Goal: Task Accomplishment & Management: Complete application form

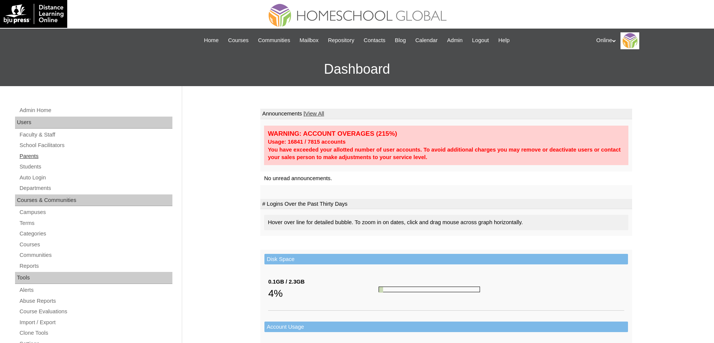
click at [39, 153] on link "Parents" at bounding box center [96, 155] width 154 height 9
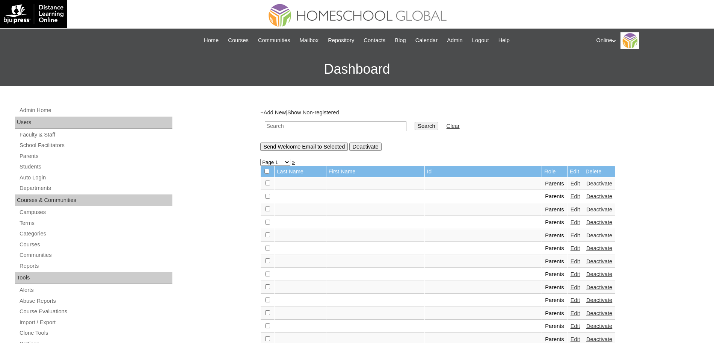
click at [274, 112] on link "Add New" at bounding box center [275, 112] width 22 height 6
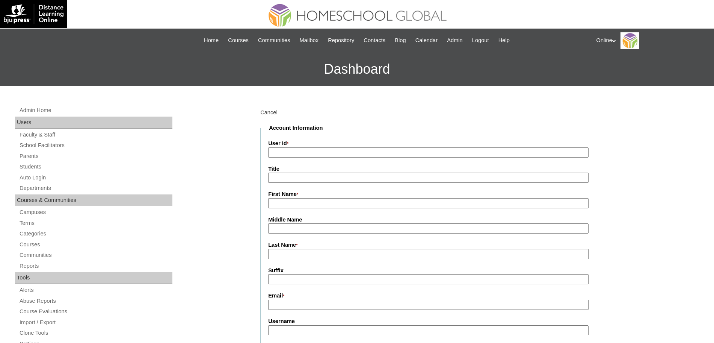
click at [279, 151] on input "User Id *" at bounding box center [428, 152] width 320 height 10
paste input "HGP0227-OACAD2025"
type input "HGP0227-OACAD2025"
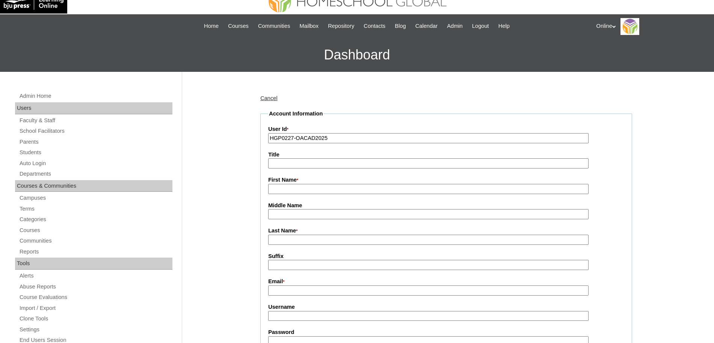
scroll to position [17, 0]
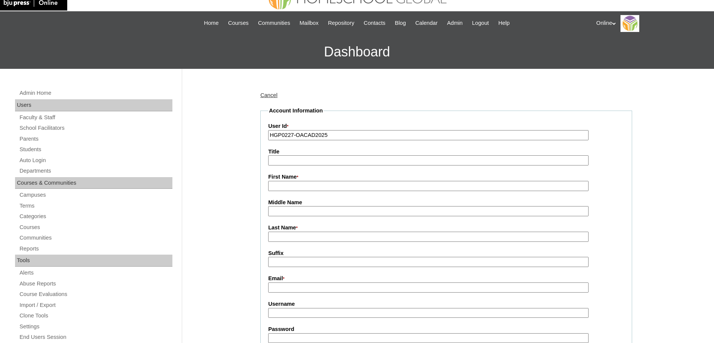
click at [326, 187] on input "First Name *" at bounding box center [428, 186] width 320 height 10
paste input "Amylene Febrin alcantara.amy@gmail.com afebrin2025 Lhg4d"
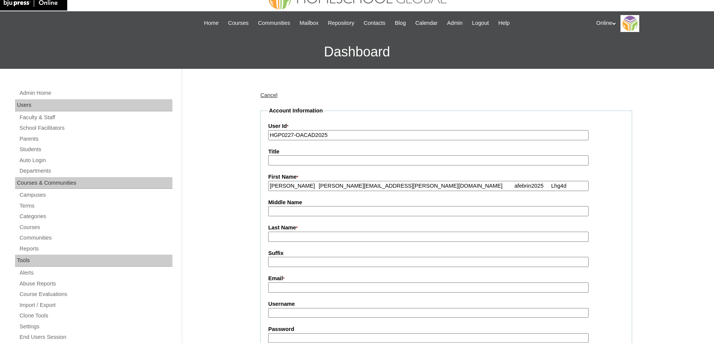
click at [319, 186] on input "Amylene Febrin alcantara.amy@gmail.com afebrin2025 Lhg4d" at bounding box center [428, 186] width 320 height 10
type input "Amylene Febrin"
click at [295, 288] on input "Email *" at bounding box center [428, 287] width 320 height 10
paste input "alcantara.amy@gmail.com afebrin2025 Lhg4d"
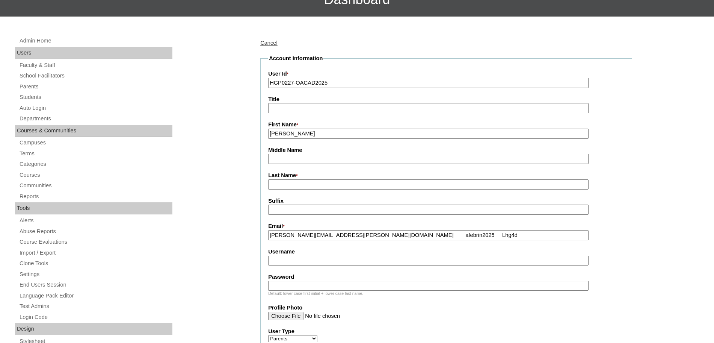
scroll to position [70, 0]
click at [353, 235] on input "alcantara.amy@gmail.com afebrin2025 Lhg4d" at bounding box center [428, 235] width 320 height 10
type input "alcantara.amy@gmail.com"
click at [311, 260] on input "Username" at bounding box center [428, 260] width 320 height 10
paste input "afebrin2025 Lhg4d"
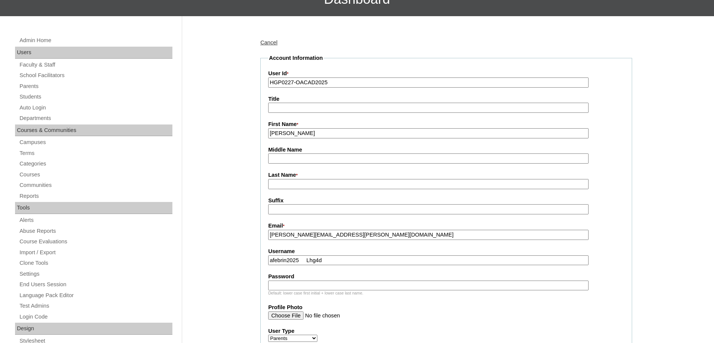
click at [306, 264] on input "afebrin2025 Lhg4d" at bounding box center [428, 260] width 320 height 10
type input "afebrin2025"
click at [292, 289] on input "Password" at bounding box center [428, 285] width 320 height 10
paste input "Lhg4d"
type input "Lhg4d"
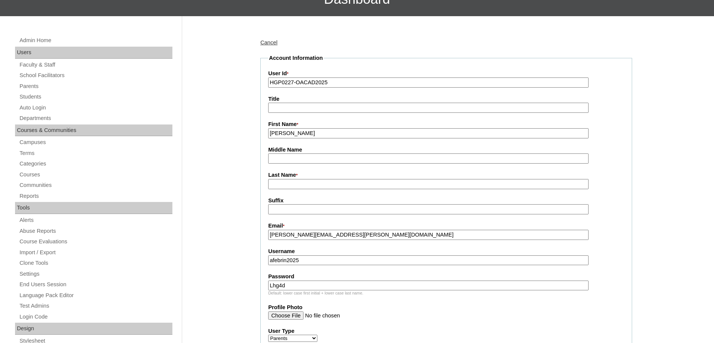
click at [295, 135] on input "Amylene Febrin" at bounding box center [428, 133] width 320 height 10
type input "Amylene"
click at [280, 183] on input "Last Name *" at bounding box center [428, 184] width 320 height 10
paste input "Febrin"
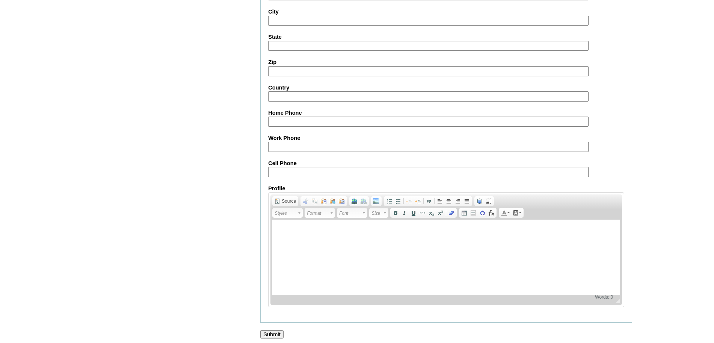
scroll to position [673, 0]
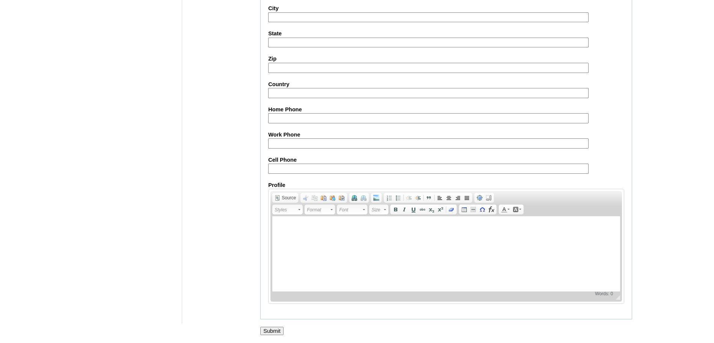
type input "Febrin"
click at [272, 326] on input "Submit" at bounding box center [271, 330] width 23 height 8
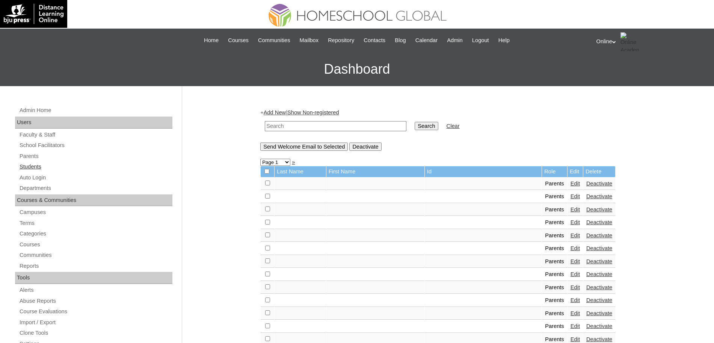
click at [34, 166] on link "Students" at bounding box center [96, 166] width 154 height 9
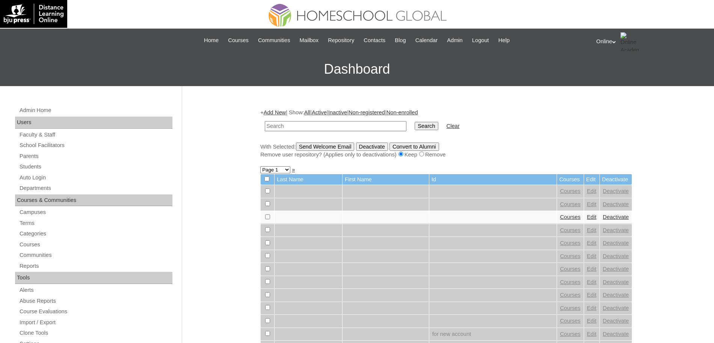
click at [280, 113] on link "Add New" at bounding box center [275, 112] width 22 height 6
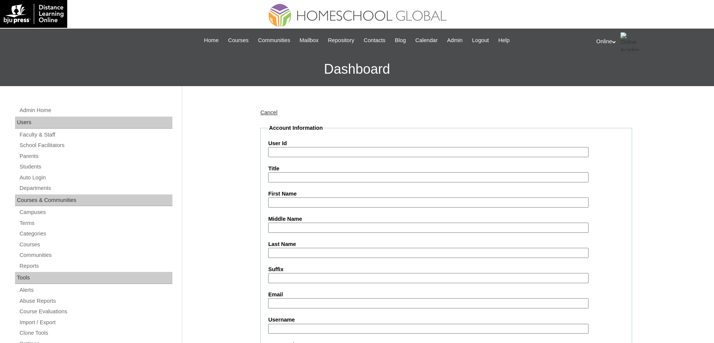
click at [336, 151] on input "User Id" at bounding box center [428, 152] width 320 height 10
paste input "HG276OACAD2025"
type input "HG276OACAD2025"
click at [311, 201] on input "First Name" at bounding box center [428, 202] width 320 height 10
click at [289, 251] on input "Last Name" at bounding box center [428, 253] width 320 height 10
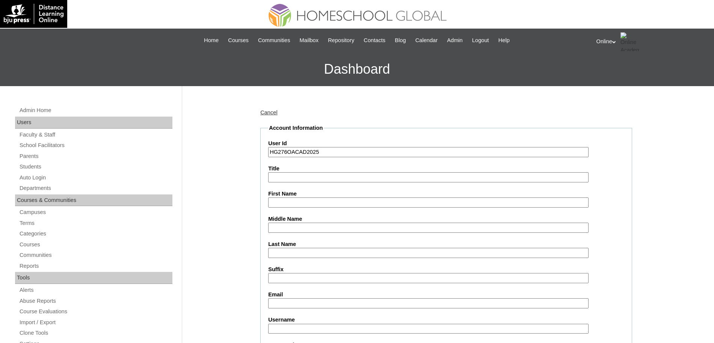
paste input "Alcantara Gabriel alcantara.amy@gmail.com gabriel.alcantara2025 Pu8vx"
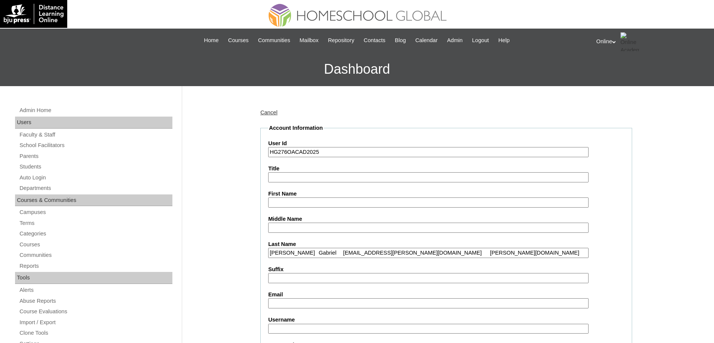
click at [297, 253] on input "Alcantara Gabriel alcantara.amy@gmail.com gabriel.alcantara2025 Pu8vx" at bounding box center [428, 253] width 320 height 10
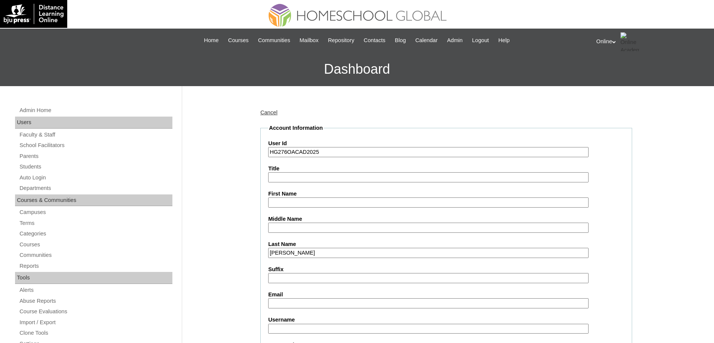
type input "Alcantara"
click at [286, 204] on input "First Name" at bounding box center [428, 202] width 320 height 10
paste input "Gabriel alcantara.amy@gmail.com gabriel.alcantara2025 Pu8vx"
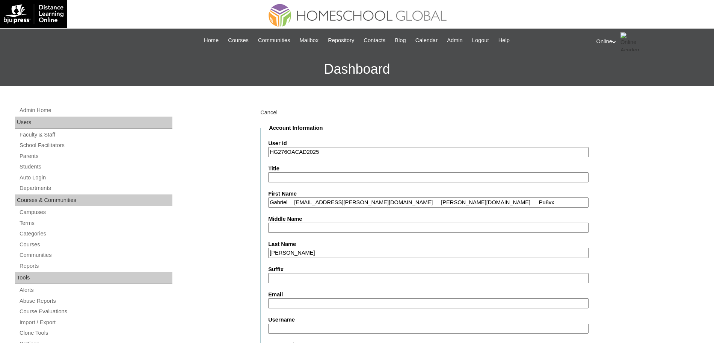
click at [295, 199] on input "Gabriel alcantara.amy@gmail.com gabriel.alcantara2025 Pu8vx" at bounding box center [428, 202] width 320 height 10
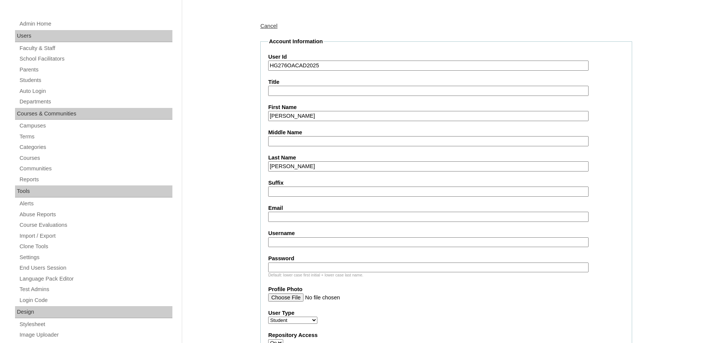
scroll to position [92, 0]
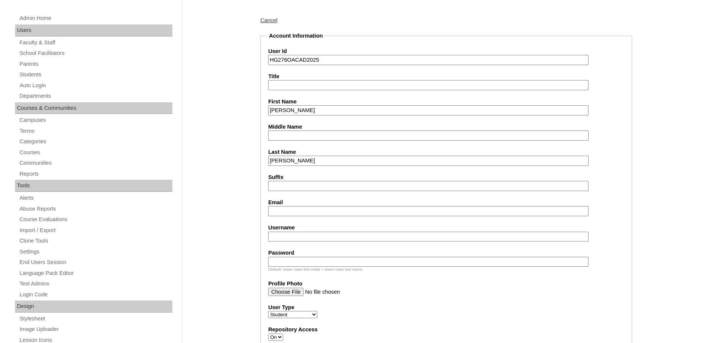
type input "Gabriel"
click at [290, 209] on input "Email" at bounding box center [428, 211] width 320 height 10
paste input "alcantara.amy@gmail.com gabriel.alcantara2025 Pu8vx"
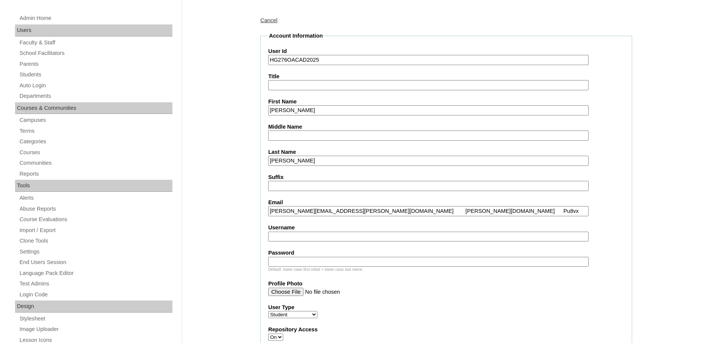
click at [343, 213] on input "alcantara.amy@gmail.com gabriel.alcantara2025 Pu8vx" at bounding box center [428, 211] width 320 height 10
type input "alcantara.amy@gmail.com"
click at [295, 235] on input "Username" at bounding box center [428, 236] width 320 height 10
paste input "gabriel.alcantara2025 Pu8vx"
click at [330, 234] on input "gabriel.alcantara2025 Pu8vx" at bounding box center [428, 236] width 320 height 10
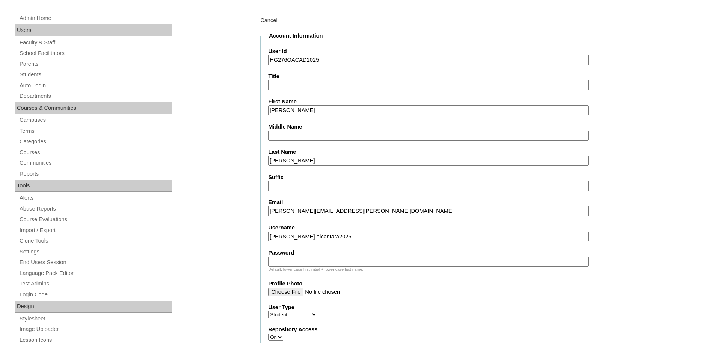
type input "gabriel.alcantara2025"
click at [302, 261] on input "Password" at bounding box center [428, 262] width 320 height 10
paste input "Pu8vx"
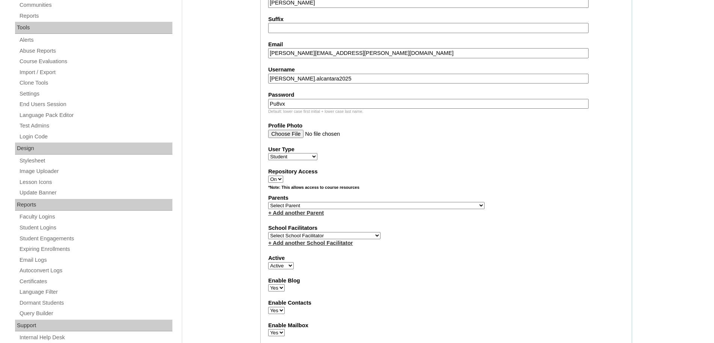
scroll to position [250, 0]
type input "Pu8vx"
click at [342, 205] on select "Select Parent , , , , , , , , , , , , , , , , , , , , , , , , , , , , , , , , ,…" at bounding box center [376, 204] width 216 height 7
select select "43902"
click at [268, 201] on select "Select Parent , , , , , , , , , , , , , , , , , , , , , , , , , , , , , , , , ,…" at bounding box center [376, 204] width 216 height 7
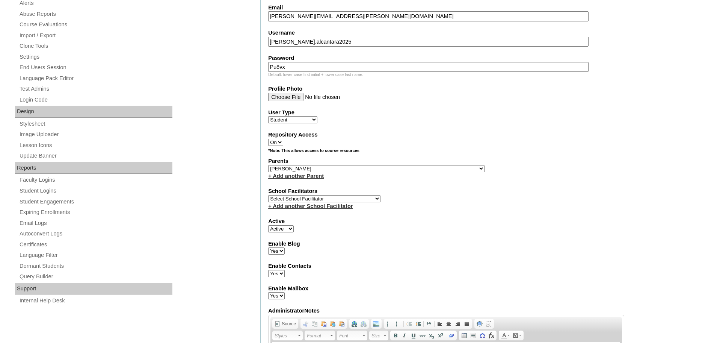
scroll to position [287, 0]
click at [348, 197] on select "Select School Facilitator Norman Añain Ruffa Abadijas Mary Abella Gloryfe Abion…" at bounding box center [324, 198] width 112 height 7
select select "43686"
click at [268, 195] on select "Select School Facilitator Norman Añain Ruffa Abadijas Mary Abella Gloryfe Abion…" at bounding box center [324, 198] width 112 height 7
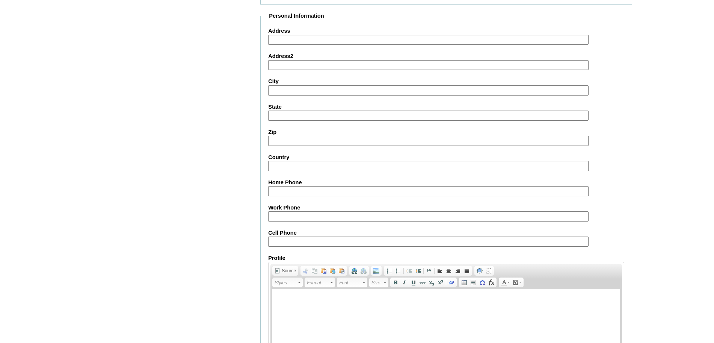
scroll to position [801, 0]
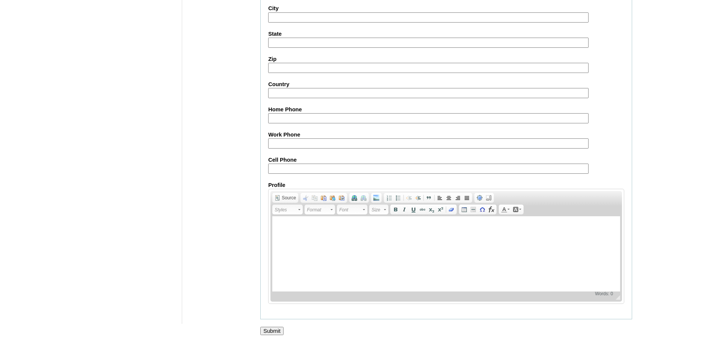
click at [275, 331] on input "Submit" at bounding box center [271, 330] width 23 height 8
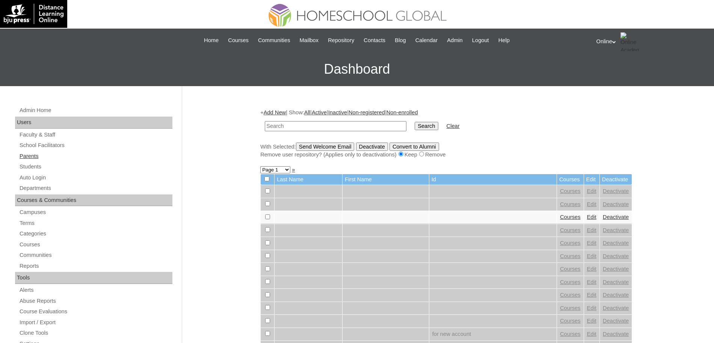
click at [37, 156] on link "Parents" at bounding box center [96, 155] width 154 height 9
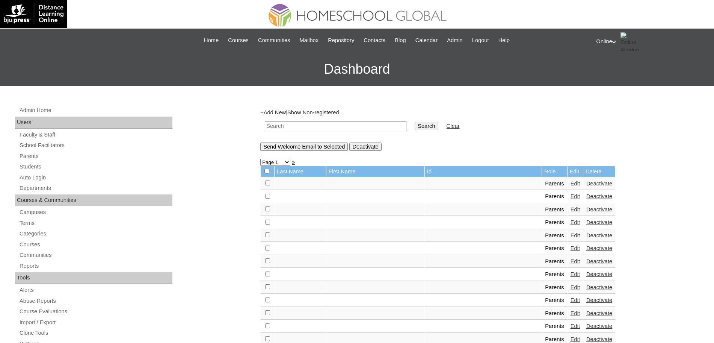
click at [291, 125] on input "text" at bounding box center [336, 126] width 142 height 10
type input "amylene"
click at [415, 122] on input "Search" at bounding box center [426, 126] width 23 height 8
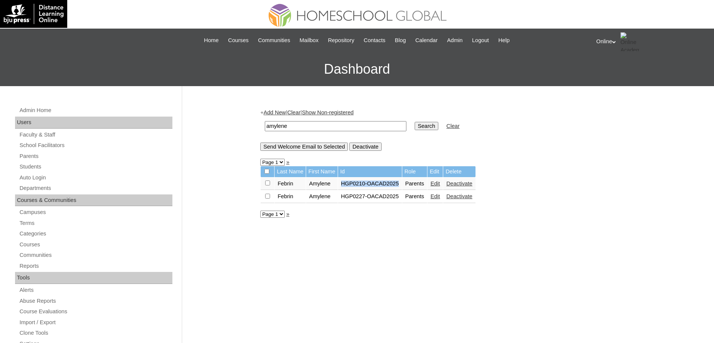
drag, startPoint x: 342, startPoint y: 185, endPoint x: 402, endPoint y: 185, distance: 60.1
click at [402, 185] on td "HGP0210-OACAD2025" at bounding box center [370, 183] width 64 height 13
copy td "HGP0210-OACAD2025"
click at [439, 184] on link "Edit" at bounding box center [435, 183] width 9 height 6
click at [465, 197] on link "Deactivate" at bounding box center [459, 196] width 26 height 6
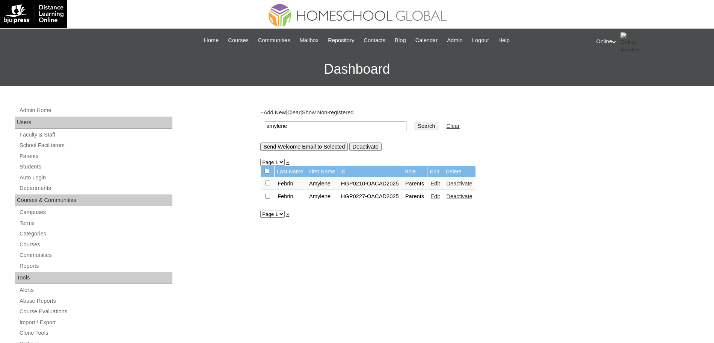
click at [440, 195] on link "Edit" at bounding box center [435, 196] width 9 height 6
click at [460, 196] on link "Deactivate" at bounding box center [459, 196] width 26 height 6
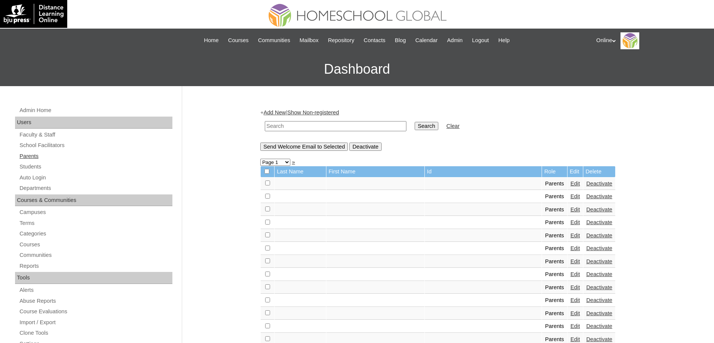
click at [33, 156] on link "Parents" at bounding box center [96, 155] width 154 height 9
click at [33, 165] on link "Students" at bounding box center [96, 166] width 154 height 9
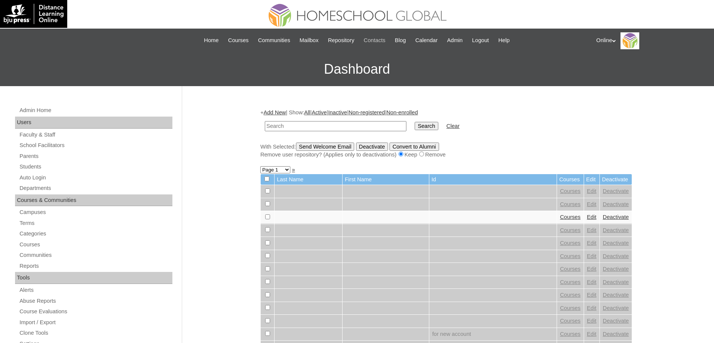
paste input "HG276OACAD2025"
type input "HG276OACAD2025"
click at [415, 123] on input "Search" at bounding box center [426, 126] width 23 height 8
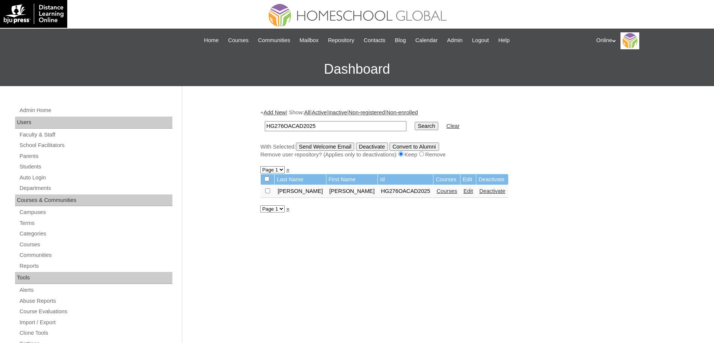
click at [464, 190] on link "Edit" at bounding box center [468, 191] width 9 height 6
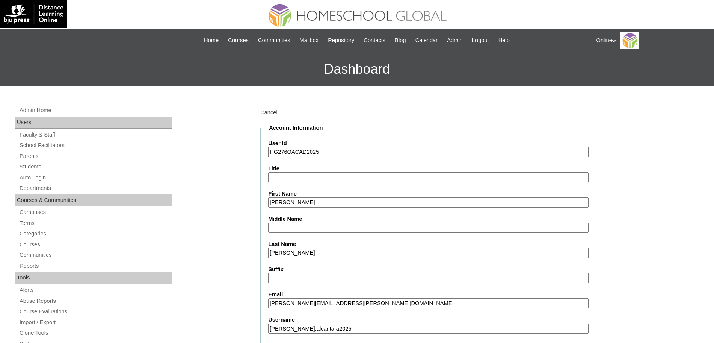
scroll to position [213, 0]
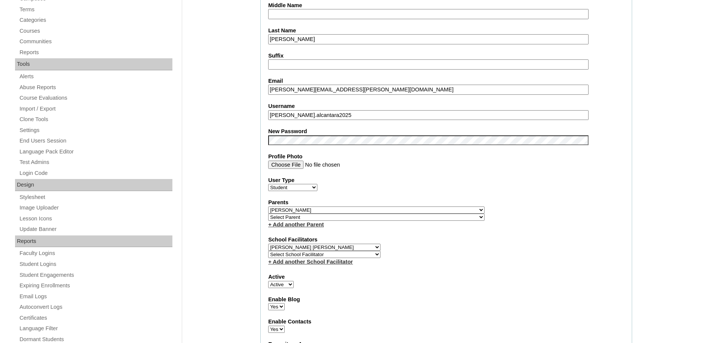
click at [325, 209] on select "Select Parent , , , , , , , , , , , , , , , , , , , , , , , , , , , , , , , , ,…" at bounding box center [376, 209] width 216 height 7
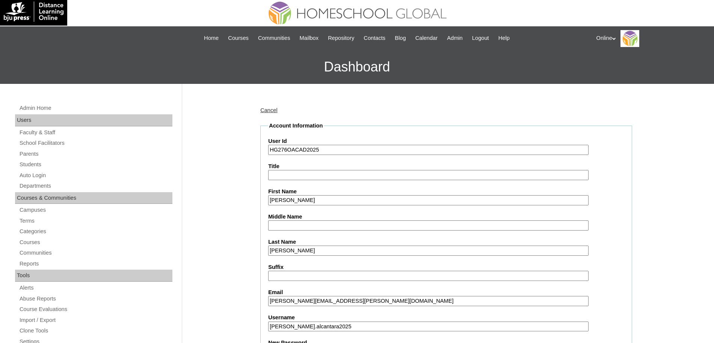
scroll to position [0, 0]
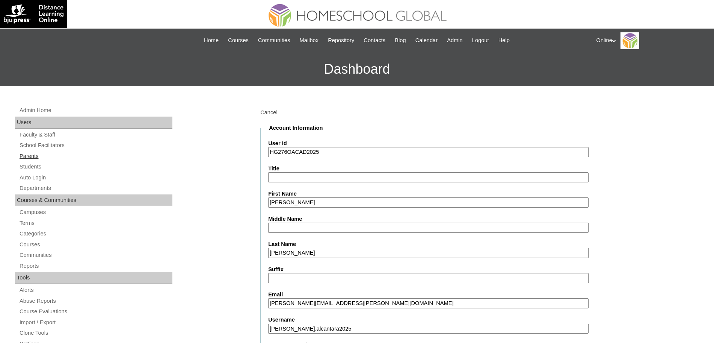
click at [36, 152] on link "Parents" at bounding box center [96, 155] width 154 height 9
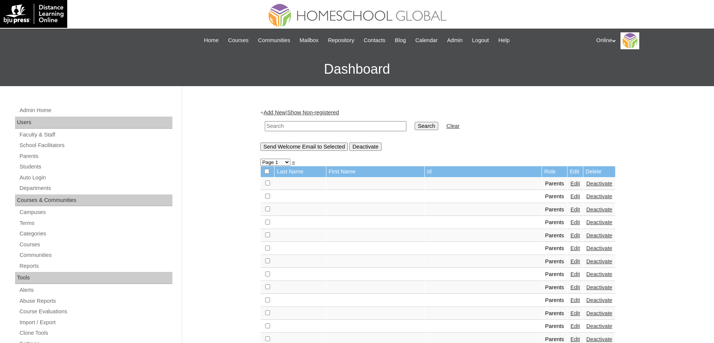
click at [299, 127] on input "text" at bounding box center [336, 126] width 142 height 10
type input "amylene"
click at [415, 122] on input "Search" at bounding box center [426, 126] width 23 height 8
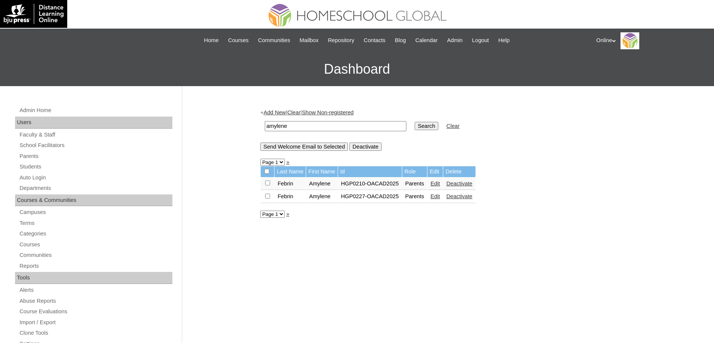
click at [267, 197] on input "checkbox" at bounding box center [267, 195] width 5 height 5
checkbox input "true"
click at [440, 197] on link "Edit" at bounding box center [435, 196] width 9 height 6
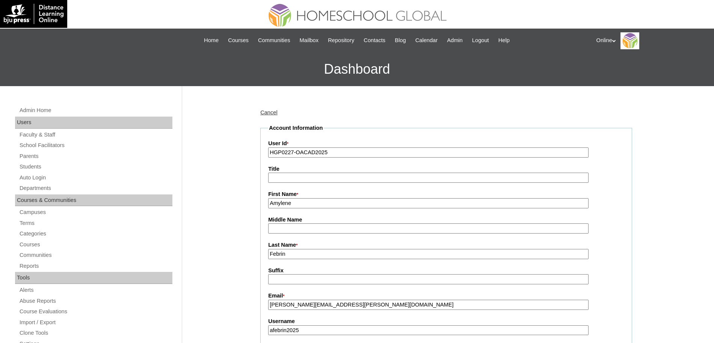
click at [380, 154] on input "HGP0227-OACAD2025" at bounding box center [428, 152] width 320 height 10
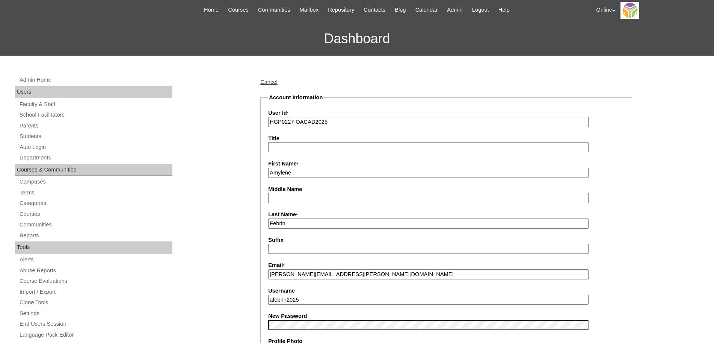
scroll to position [31, 0]
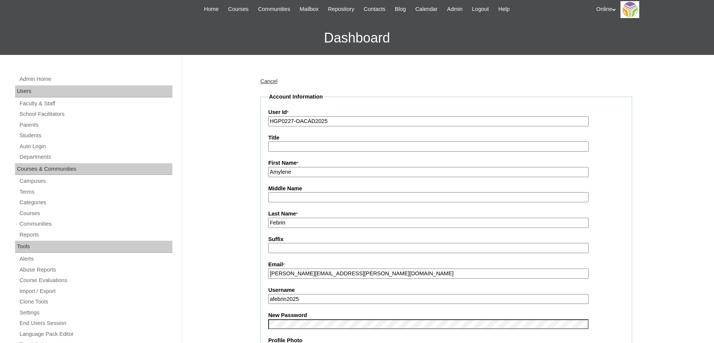
click at [325, 171] on input "Amylene" at bounding box center [428, 172] width 320 height 10
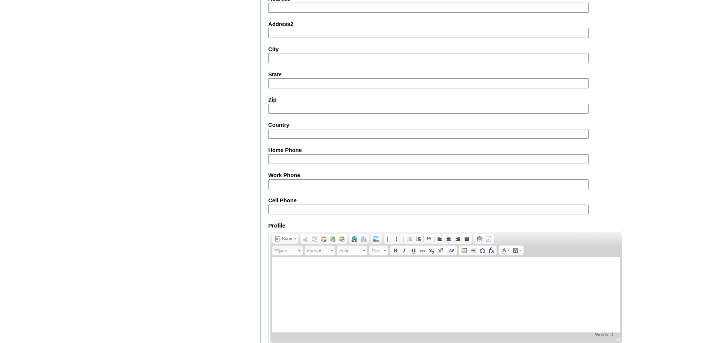
scroll to position [644, 0]
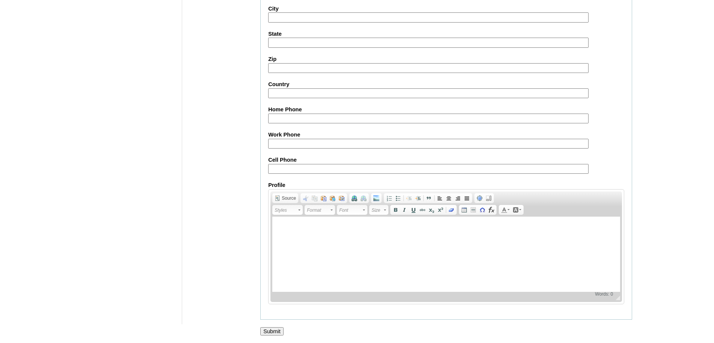
type input "[PERSON_NAME] (2nd account)"
click at [267, 332] on input "Submit" at bounding box center [271, 331] width 23 height 8
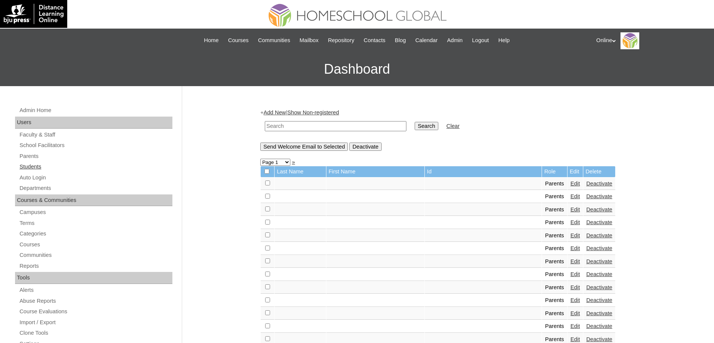
click at [50, 165] on link "Students" at bounding box center [96, 166] width 154 height 9
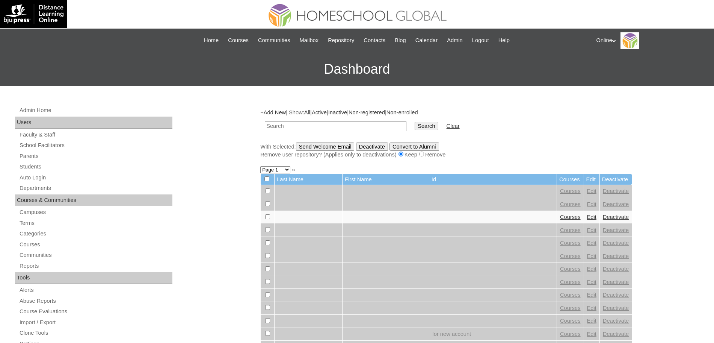
click at [277, 127] on input "text" at bounding box center [336, 126] width 142 height 10
paste input "HG276OACAD2025"
type input "HG276OACAD2025"
click at [415, 128] on input "Search" at bounding box center [426, 126] width 23 height 8
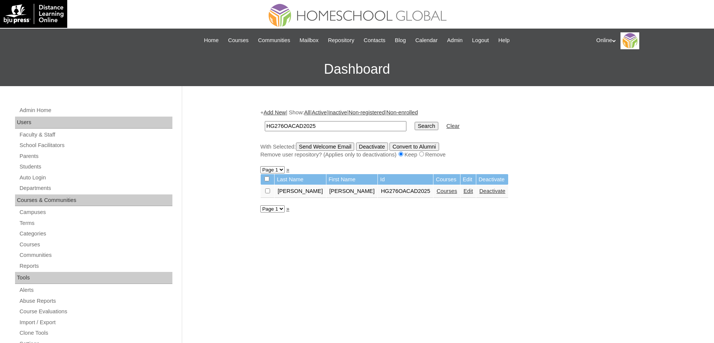
click at [464, 193] on link "Edit" at bounding box center [468, 191] width 9 height 6
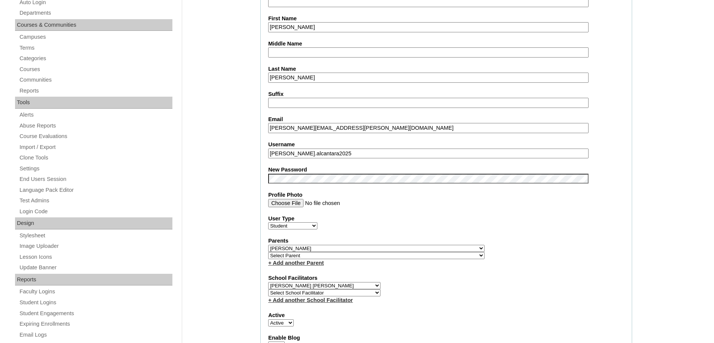
scroll to position [176, 0]
click at [397, 245] on select "Select Parent , , , , , , , , , , , , , , , , , , , , , , , , , , , , , , , , ,…" at bounding box center [376, 246] width 216 height 7
click at [268, 243] on select "Select Parent , , , , , , , , , , , , , , , , , , , , , , , , , , , , , , , , ,…" at bounding box center [376, 246] width 216 height 7
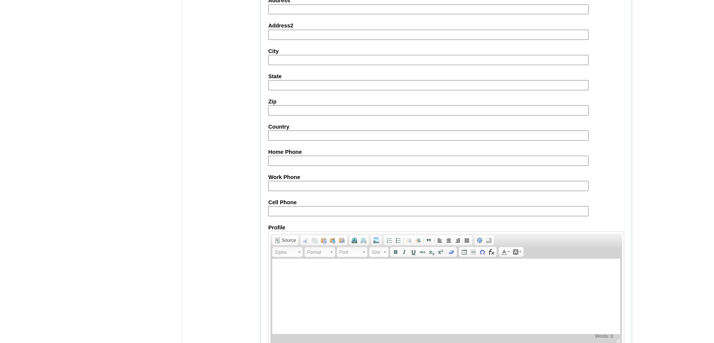
scroll to position [809, 0]
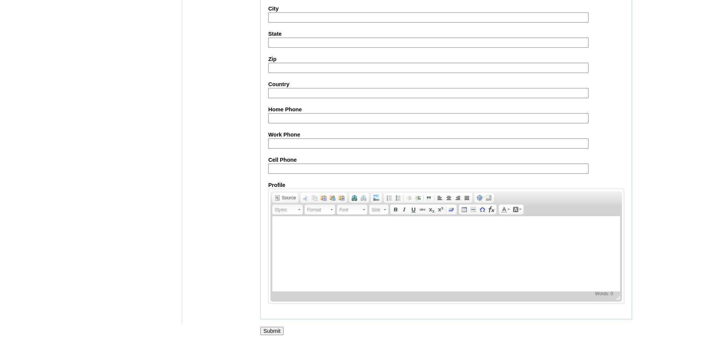
click at [280, 332] on input "Submit" at bounding box center [271, 330] width 23 height 8
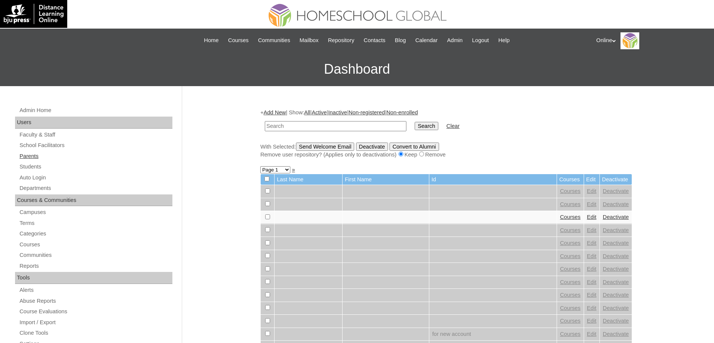
click at [27, 153] on link "Parents" at bounding box center [96, 155] width 154 height 9
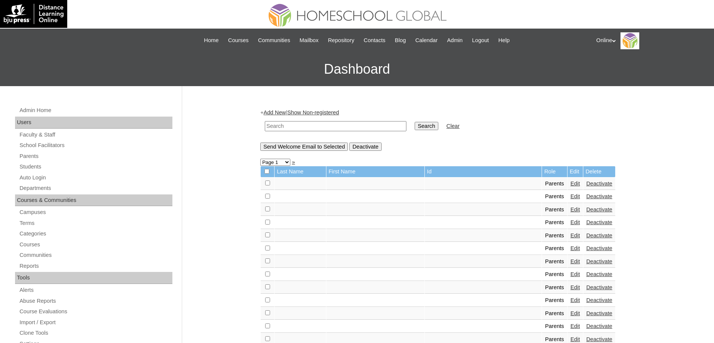
click at [325, 124] on input "text" at bounding box center [336, 126] width 142 height 10
paste input "Pu8vx"
type input "Pu8vx"
click at [290, 125] on input "HGP0201-OACAD2025" at bounding box center [336, 126] width 142 height 10
type input "HGP0227-OACAD2025"
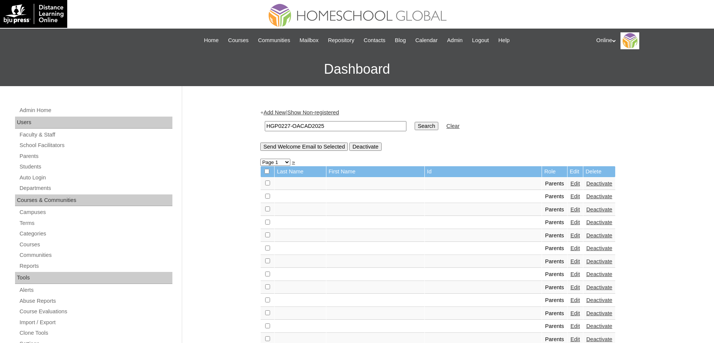
click at [415, 122] on input "Search" at bounding box center [426, 126] width 23 height 8
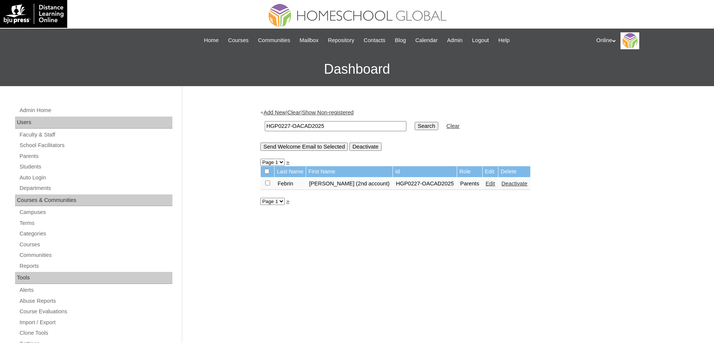
click at [503, 183] on link "Deactivate" at bounding box center [515, 183] width 26 height 6
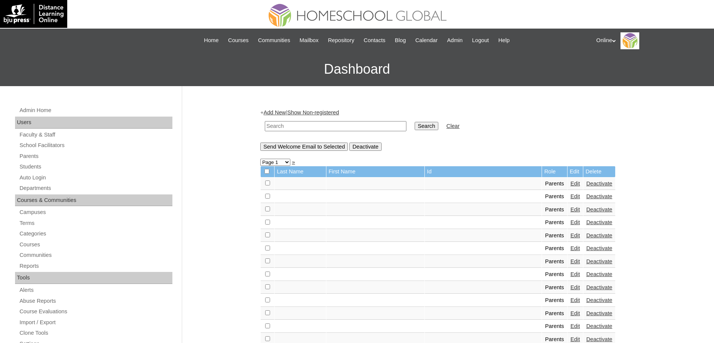
click at [301, 127] on input "text" at bounding box center [336, 126] width 142 height 10
click at [289, 124] on input "HGP0201-OACAD2025" at bounding box center [336, 126] width 142 height 10
type input "HGP0210-OACAD2025"
click at [415, 122] on input "Search" at bounding box center [426, 126] width 23 height 8
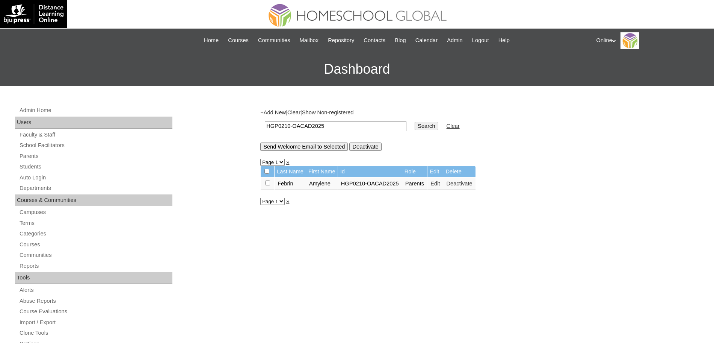
click at [290, 126] on input "HGP0210-OACAD2025" at bounding box center [336, 126] width 142 height 10
type input "HGP0227-OACAD2025"
click at [415, 124] on input "Search" at bounding box center [426, 126] width 23 height 8
click at [500, 168] on td "Delete" at bounding box center [515, 171] width 32 height 11
click at [502, 186] on link "Deactivate" at bounding box center [515, 183] width 26 height 6
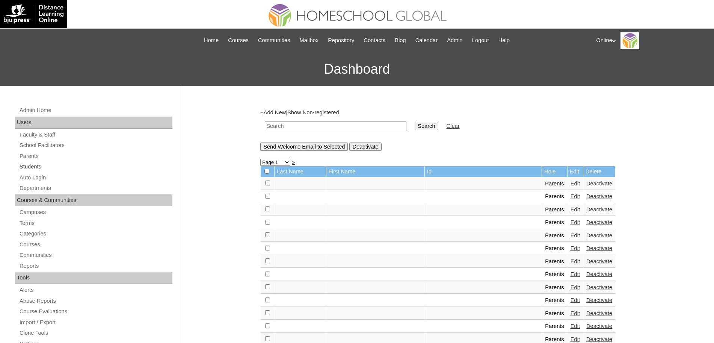
click at [33, 165] on link "Students" at bounding box center [96, 166] width 154 height 9
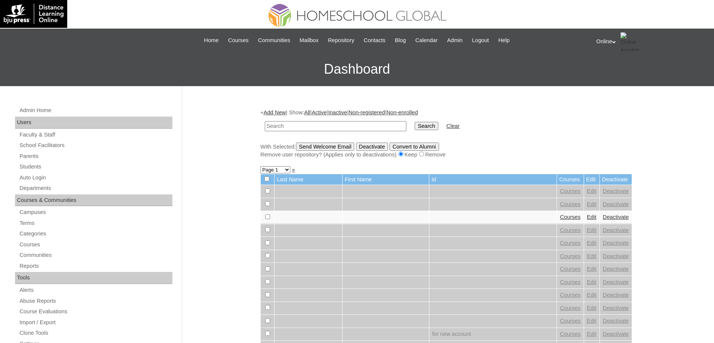
drag, startPoint x: 0, startPoint y: 0, endPoint x: 275, endPoint y: 126, distance: 302.5
click at [275, 126] on input "text" at bounding box center [336, 126] width 142 height 10
paste input "Hi, ______________ family! My name is Teacher [PERSON_NAME] [PERSON_NAME] your …"
type input "Hi, ______________ family! My name is Teacher [PERSON_NAME] [PERSON_NAME] your …"
click at [415, 124] on input "Search" at bounding box center [426, 126] width 23 height 8
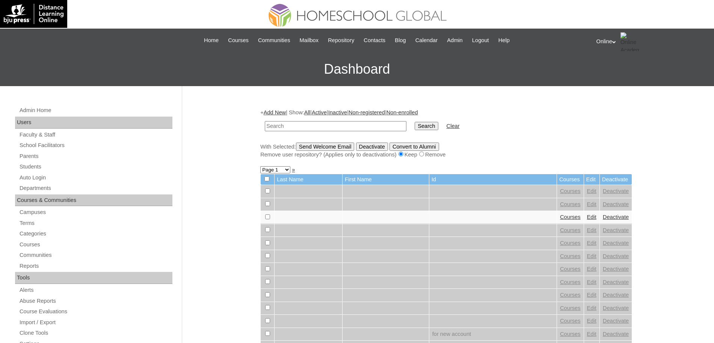
drag, startPoint x: 0, startPoint y: 0, endPoint x: 342, endPoint y: 125, distance: 363.7
click at [342, 125] on input "text" at bounding box center [336, 126] width 142 height 10
click at [284, 125] on input "HG262OACAD2025" at bounding box center [336, 126] width 142 height 10
type input "HG276OACAD2025"
click at [415, 126] on input "Search" at bounding box center [426, 126] width 23 height 8
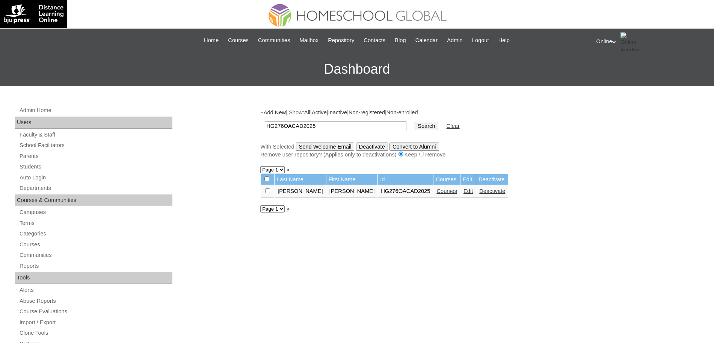
click at [437, 192] on link "Courses" at bounding box center [447, 191] width 21 height 6
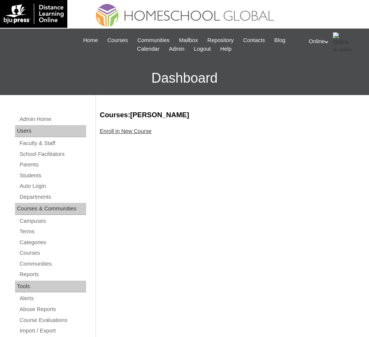
click at [136, 128] on link "Enroll in New Course" at bounding box center [126, 131] width 52 height 6
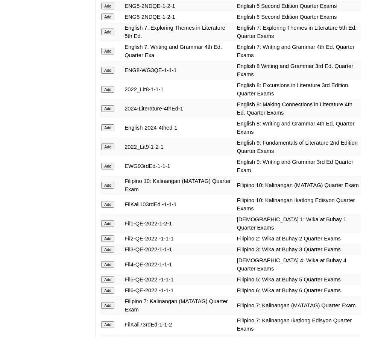
scroll to position [1195, 0]
click at [109, 287] on input "Add" at bounding box center [107, 290] width 13 height 7
click at [110, 13] on input "Add" at bounding box center [107, 16] width 13 height 7
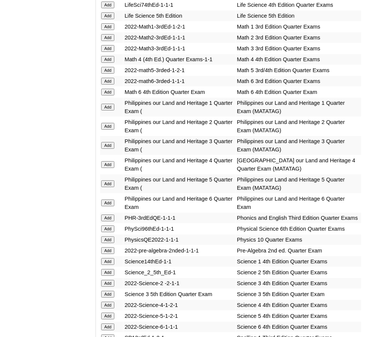
scroll to position [1735, 0]
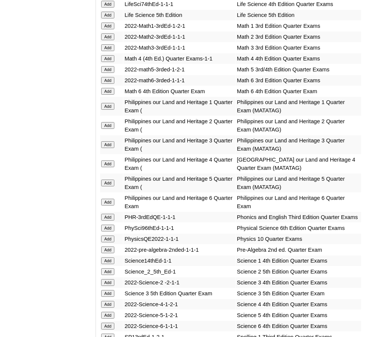
click at [109, 88] on input "Add" at bounding box center [107, 91] width 13 height 7
click at [108, 199] on input "Add" at bounding box center [107, 202] width 13 height 7
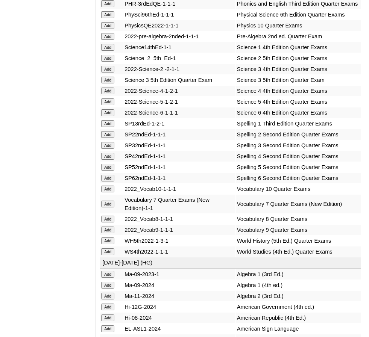
scroll to position [1948, 0]
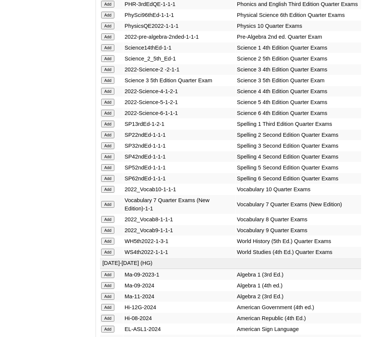
click at [112, 110] on input "Add" at bounding box center [107, 113] width 13 height 7
click at [107, 175] on input "Add" at bounding box center [107, 178] width 13 height 7
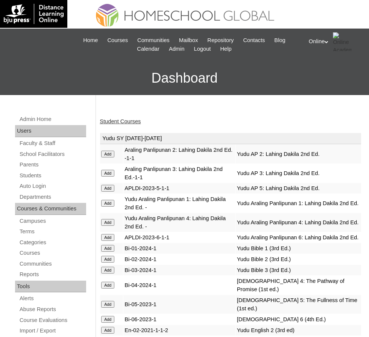
click at [111, 122] on link "Student Courses" at bounding box center [120, 121] width 41 height 6
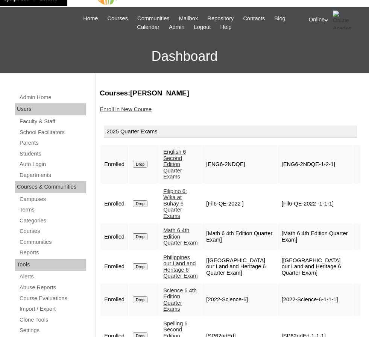
scroll to position [22, 0]
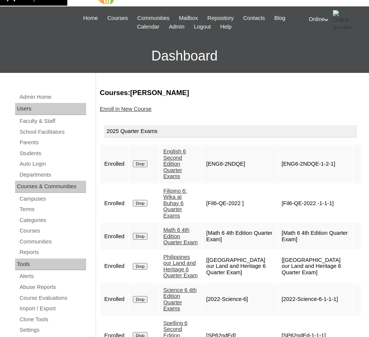
click at [122, 106] on link "Enroll in New Course" at bounding box center [126, 109] width 52 height 6
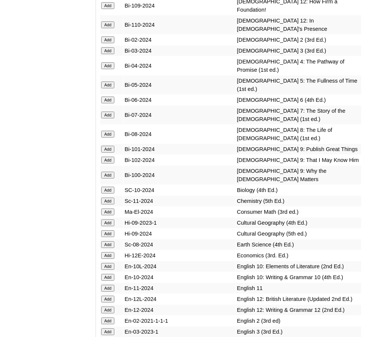
scroll to position [2563, 0]
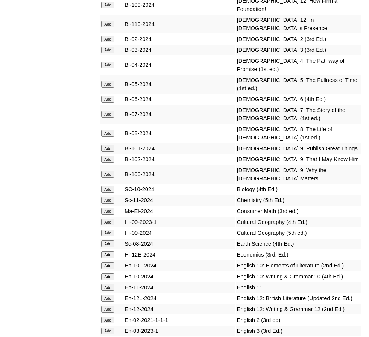
click at [106, 96] on input "Add" at bounding box center [107, 99] width 13 height 7
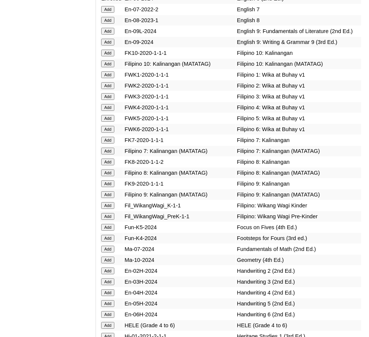
scroll to position [2938, 0]
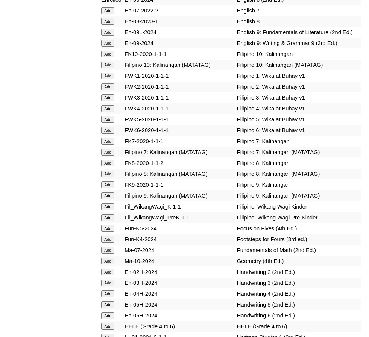
click at [111, 127] on input "Add" at bounding box center [107, 130] width 13 height 7
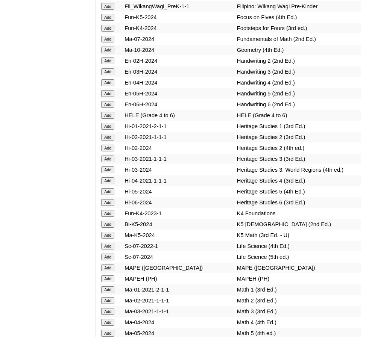
scroll to position [3150, 0]
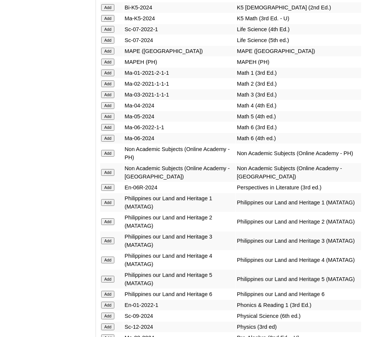
scroll to position [3376, 0]
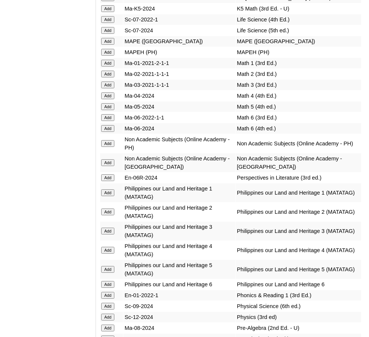
click at [110, 125] on input "Add" at bounding box center [107, 128] width 13 height 7
click at [110, 140] on input "Add" at bounding box center [107, 143] width 13 height 7
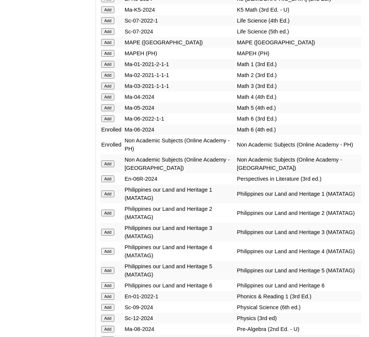
scroll to position [3374, 0]
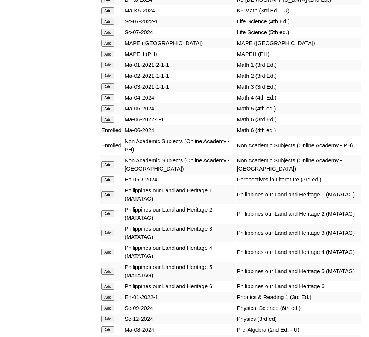
click at [109, 176] on input "Add" at bounding box center [107, 179] width 13 height 7
click at [107, 283] on input "Add" at bounding box center [107, 286] width 13 height 7
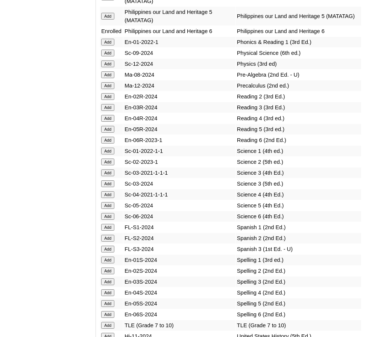
scroll to position [3633, 0]
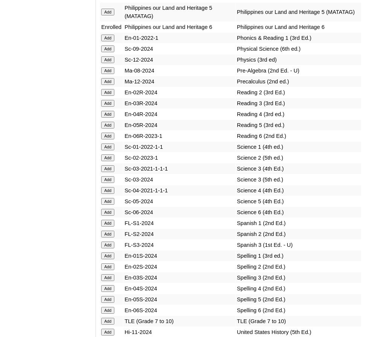
click at [105, 209] on input "Add" at bounding box center [107, 212] width 13 height 7
click at [108, 307] on input "Add" at bounding box center [107, 310] width 13 height 7
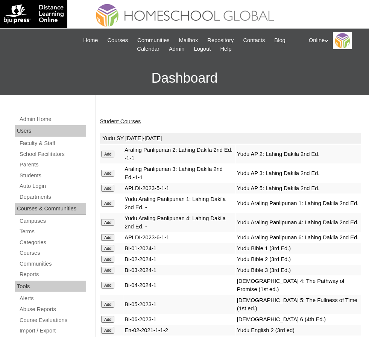
click at [123, 121] on link "Student Courses" at bounding box center [120, 121] width 41 height 6
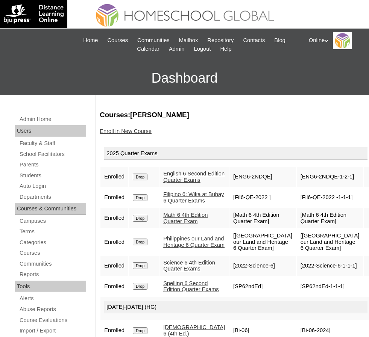
click at [322, 39] on div "Online My Profile My Settings Logout" at bounding box center [334, 40] width 53 height 17
click at [283, 76] on h3 "Dashboard" at bounding box center [184, 78] width 361 height 34
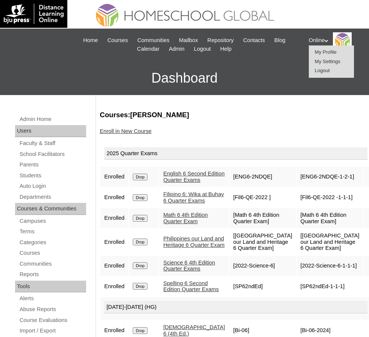
click at [228, 63] on h3 "Dashboard" at bounding box center [184, 78] width 361 height 34
